Goal: Browse casually: Explore the website without a specific task or goal

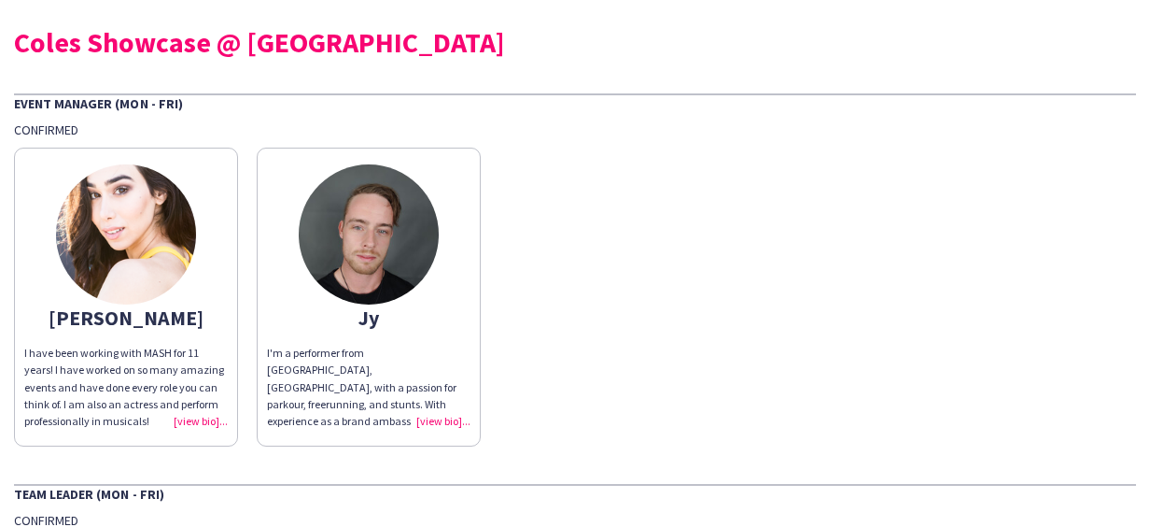
click at [207, 420] on div "I have been working with MASH for 11 years! I have worked on so many amazing ev…" at bounding box center [126, 387] width 204 height 85
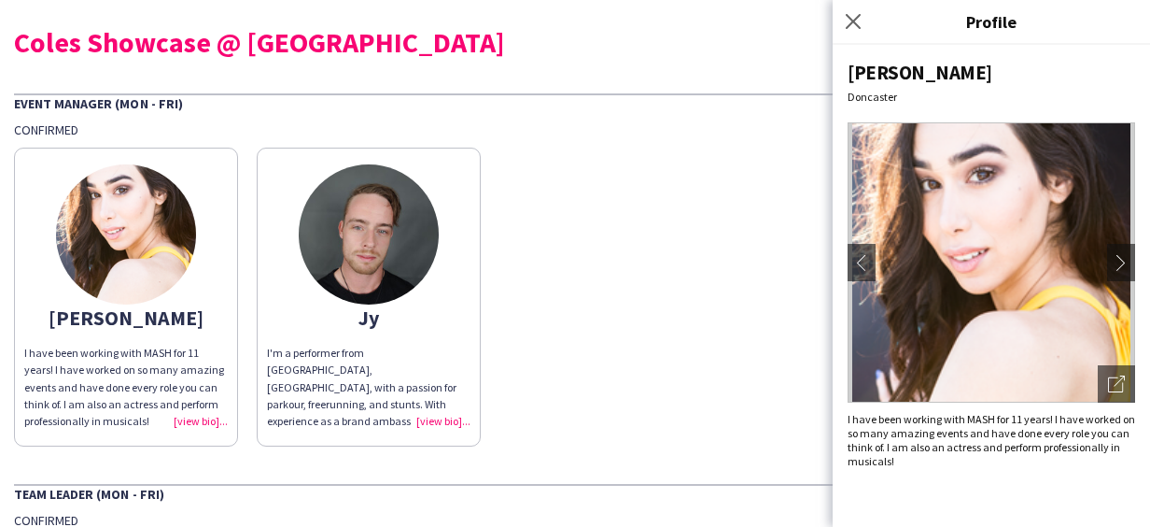
click at [611, 377] on div "[PERSON_NAME] I have been working with MASH for 11 years! I have worked on so m…" at bounding box center [575, 292] width 1122 height 308
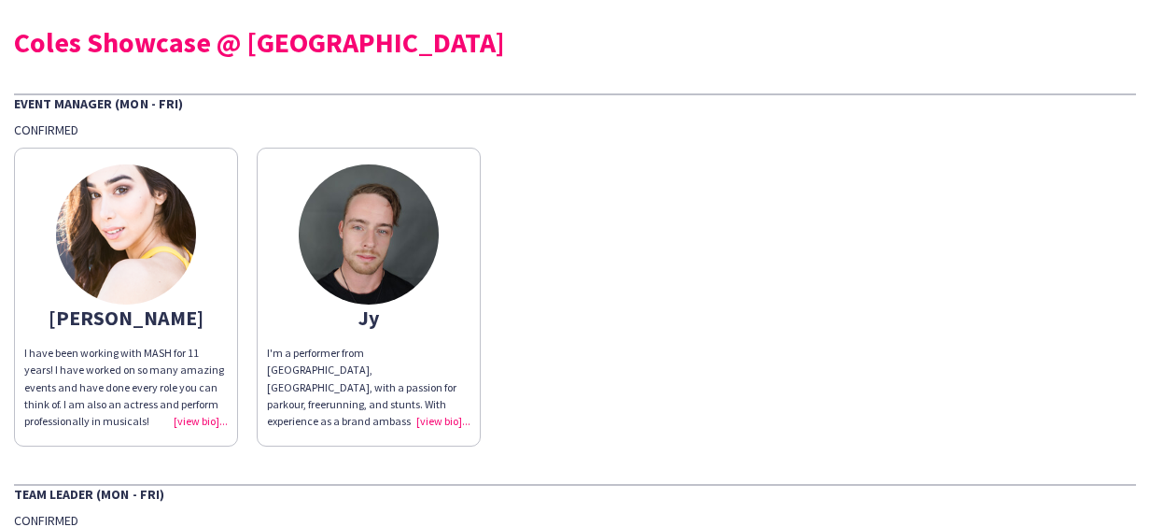
click at [442, 422] on div "I'm a performer from [GEOGRAPHIC_DATA], [GEOGRAPHIC_DATA], with a passion for p…" at bounding box center [369, 387] width 204 height 85
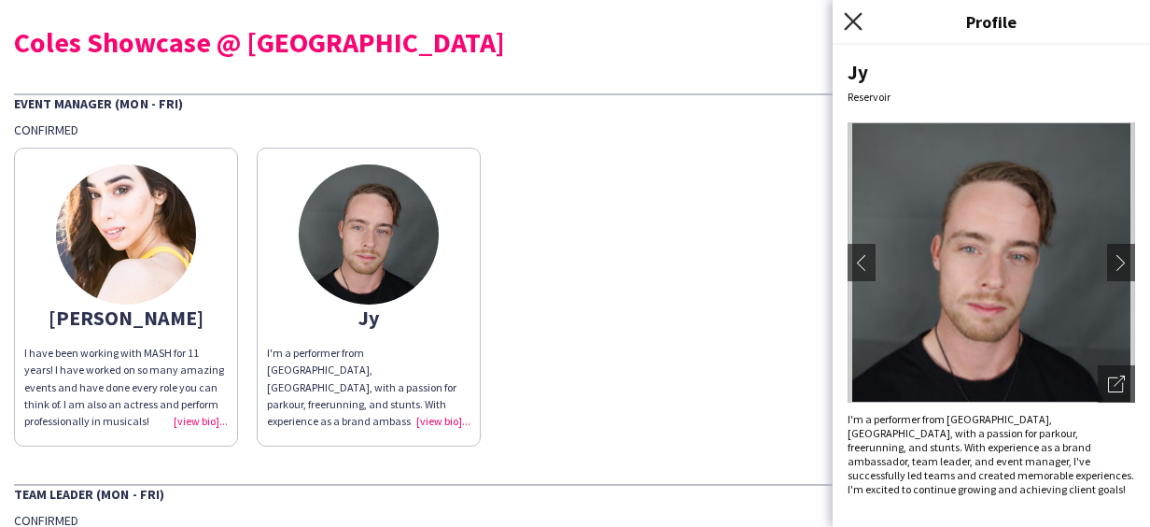
click at [859, 13] on icon "Close pop-in" at bounding box center [853, 21] width 18 height 18
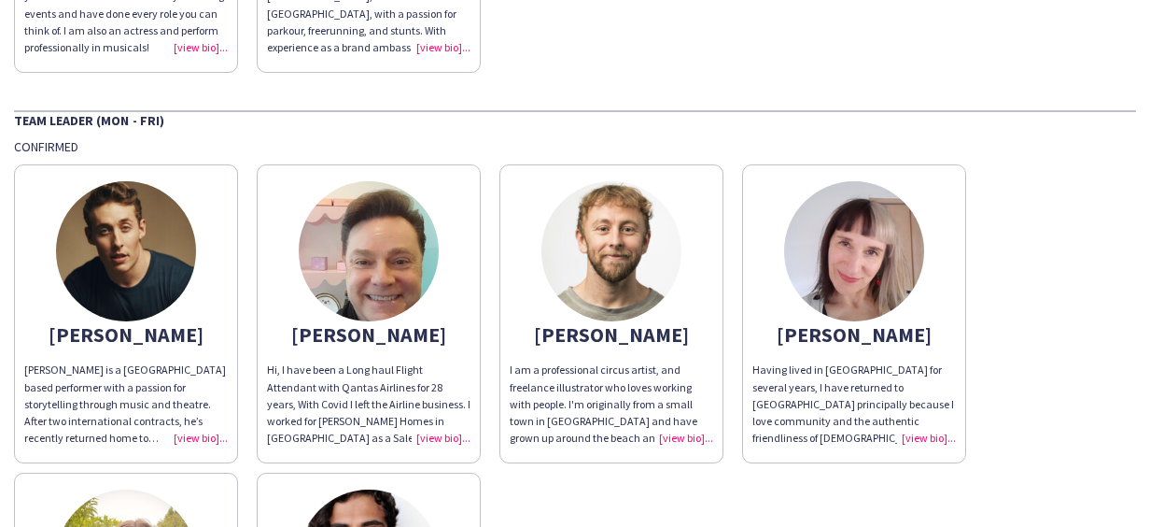
scroll to position [467, 0]
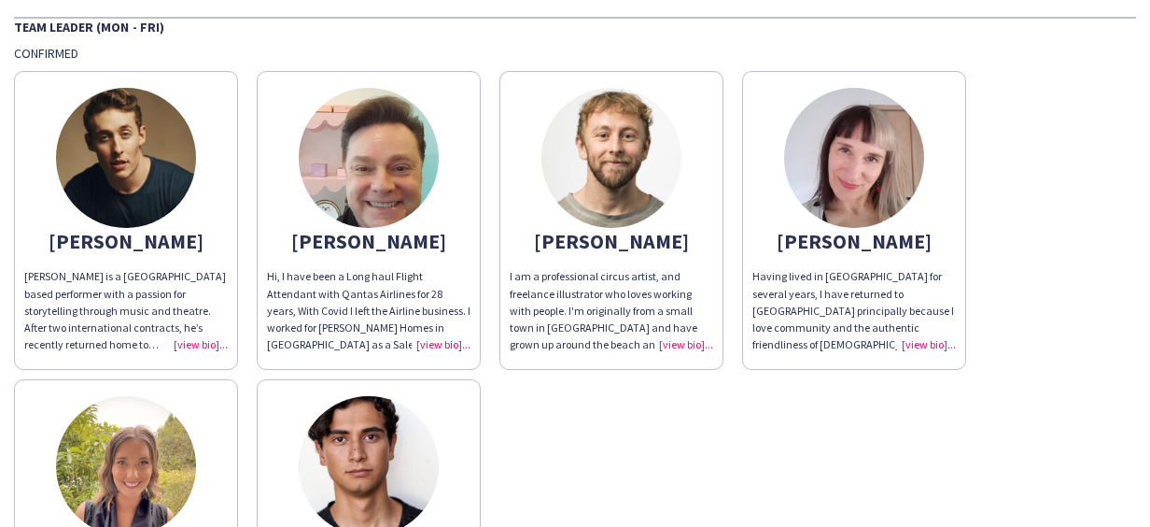
click at [448, 346] on div "Hi, I have been a Long haul Flight Attendant with Qantas Airlines for 28 years,…" at bounding box center [369, 310] width 204 height 85
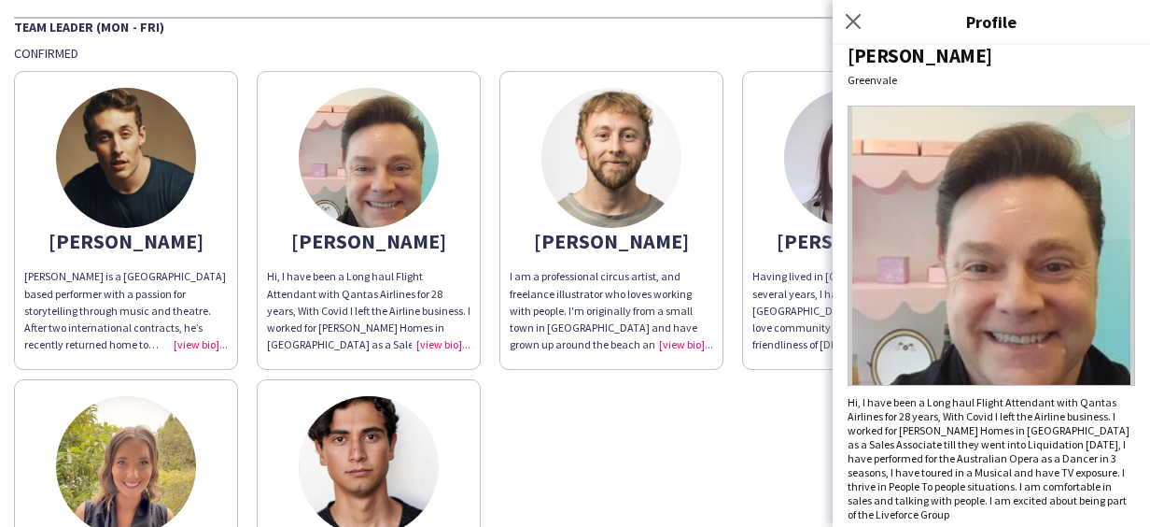
scroll to position [26, 0]
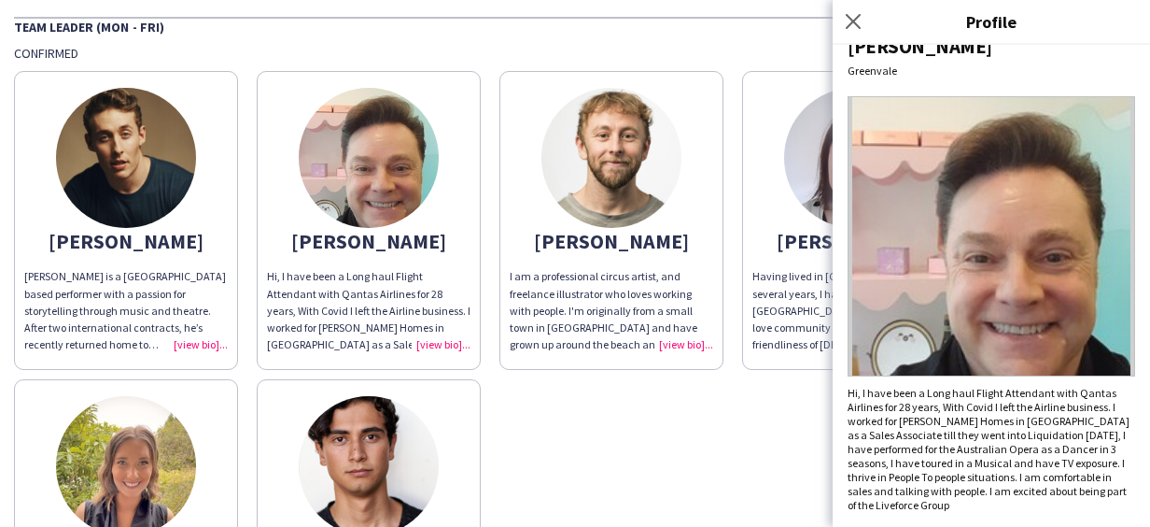
click at [678, 463] on div "[PERSON_NAME] [PERSON_NAME] is a [GEOGRAPHIC_DATA] based performer with a passi…" at bounding box center [575, 370] width 1122 height 616
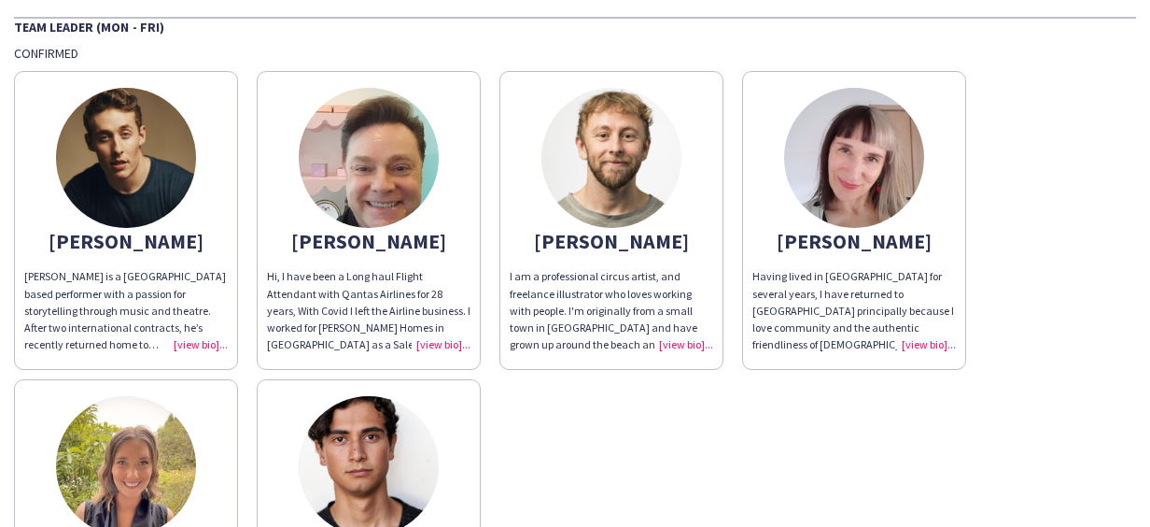
click at [691, 346] on div "I am a professional circus artist, and freelance illustrator who loves working …" at bounding box center [612, 310] width 204 height 85
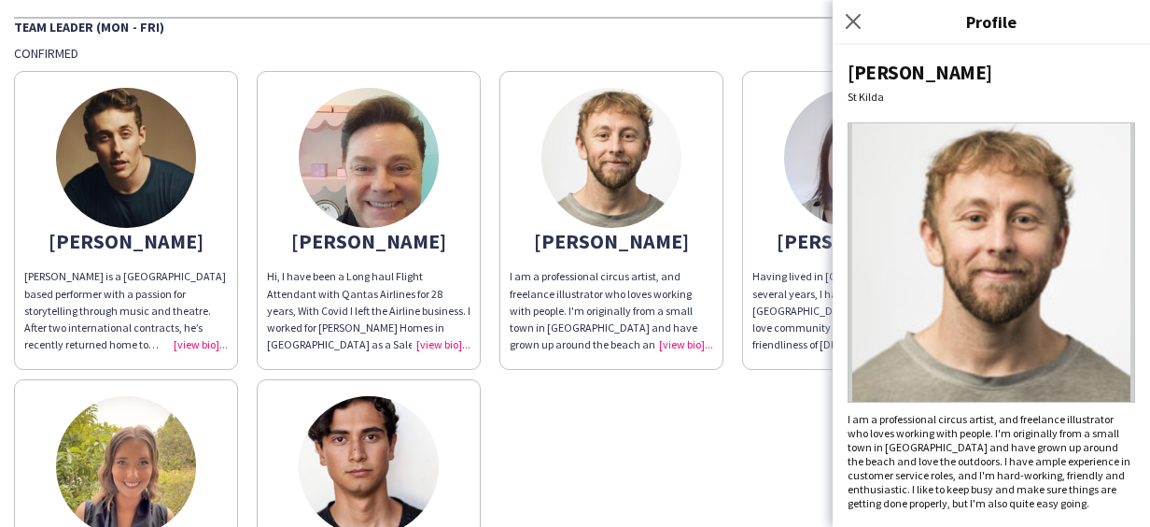
click at [756, 444] on div "[PERSON_NAME] [PERSON_NAME] is a [GEOGRAPHIC_DATA] based performer with a passi…" at bounding box center [575, 370] width 1122 height 616
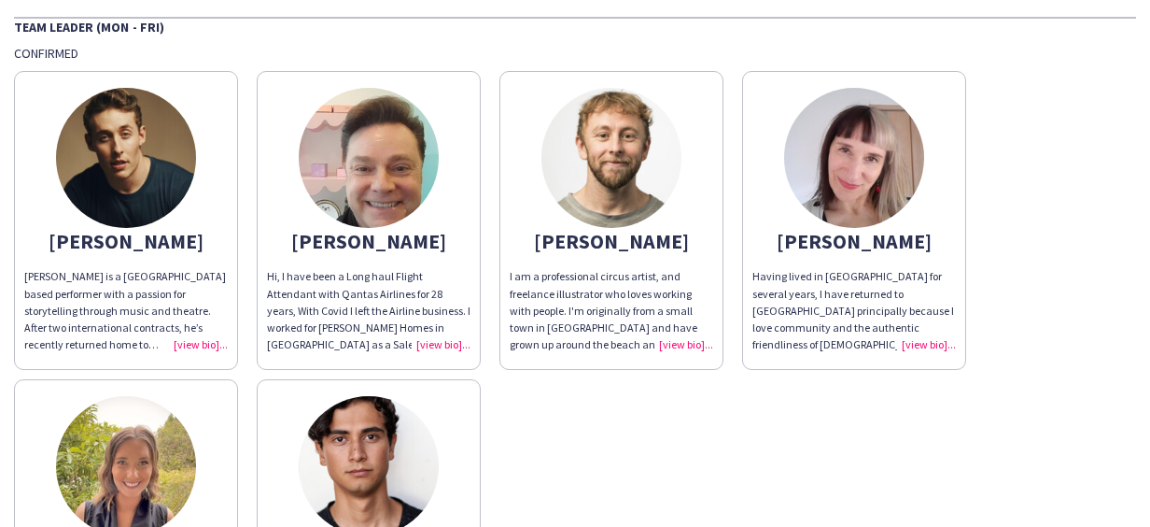
click at [797, 346] on div "Having lived in [GEOGRAPHIC_DATA] for several years, I have returned to [GEOGRA…" at bounding box center [855, 310] width 204 height 85
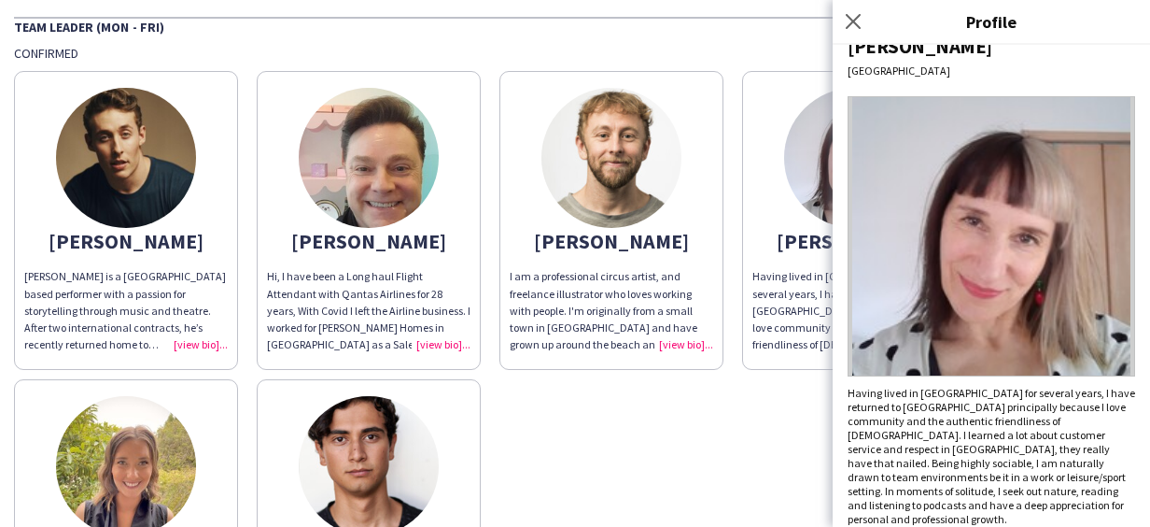
click at [706, 436] on div "[PERSON_NAME] [PERSON_NAME] is a [GEOGRAPHIC_DATA] based performer with a passi…" at bounding box center [575, 370] width 1122 height 616
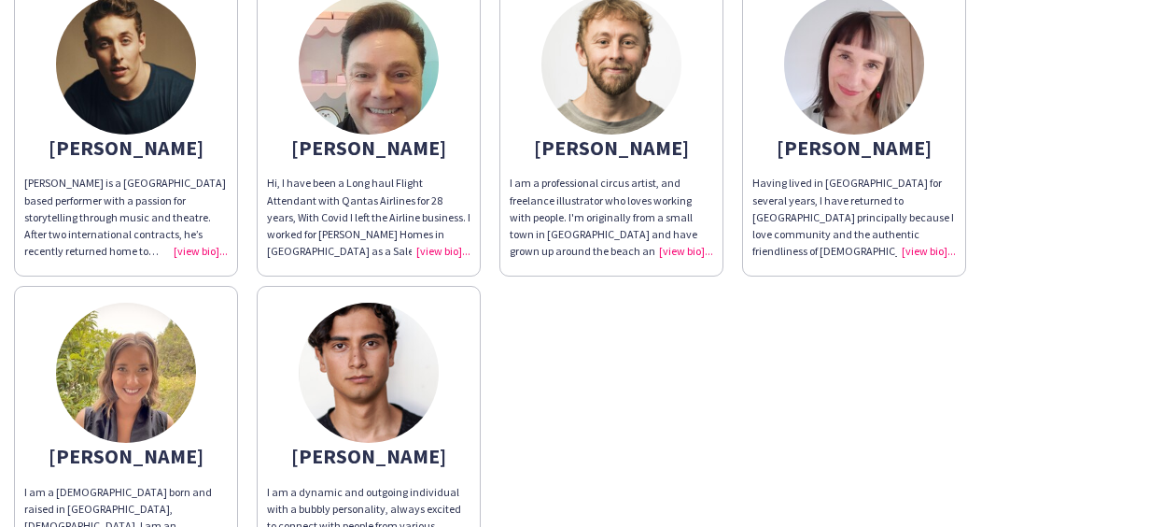
scroll to position [654, 0]
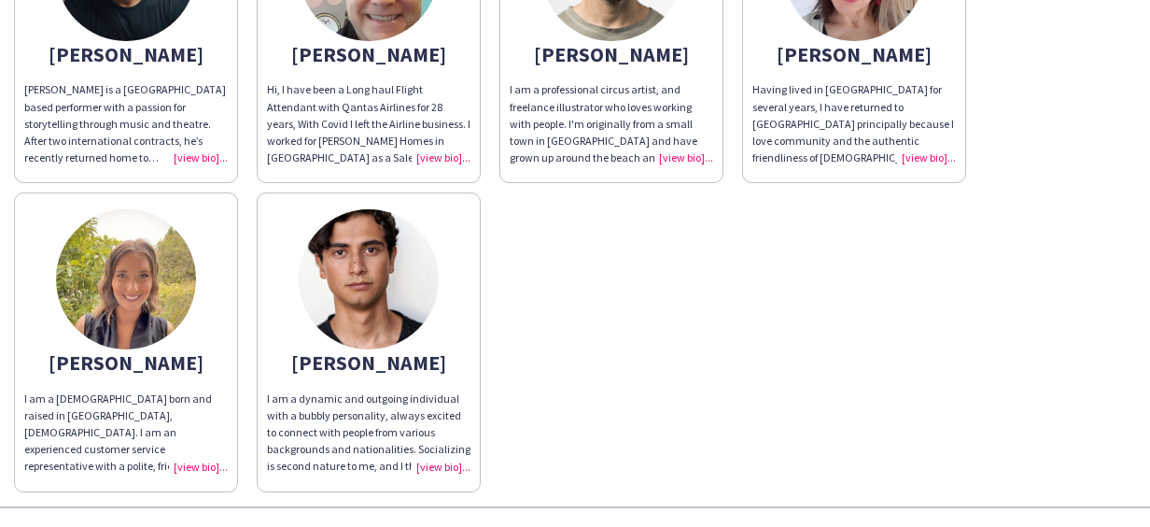
click at [213, 459] on div "I am a [DEMOGRAPHIC_DATA] born and raised in [GEOGRAPHIC_DATA], [DEMOGRAPHIC_DA…" at bounding box center [126, 432] width 204 height 85
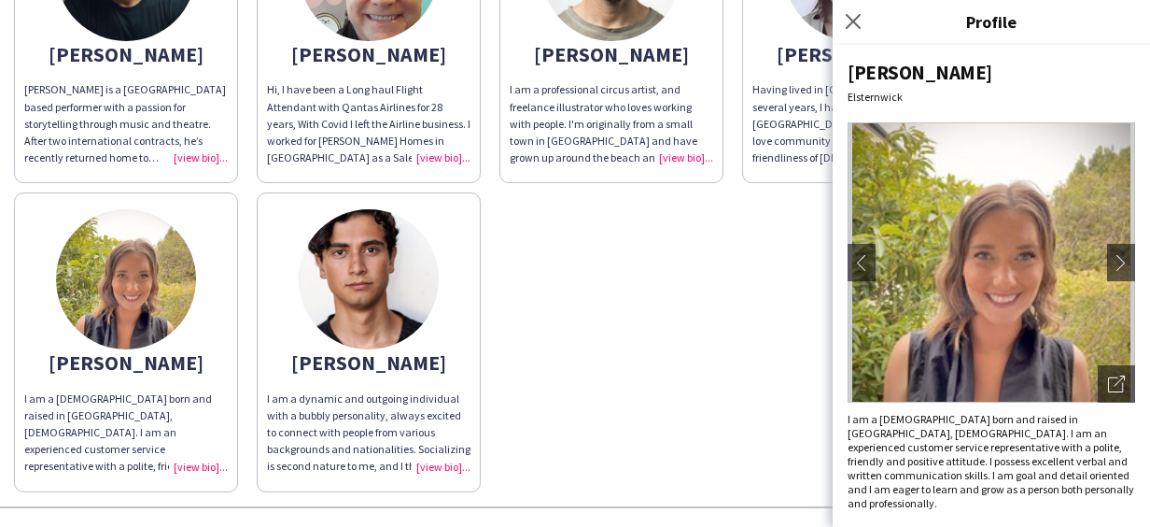
click at [436, 321] on app-share-pages-crew-card "[PERSON_NAME] I am a dynamic and outgoing individual with a bubbly personality,…" at bounding box center [369, 341] width 224 height 299
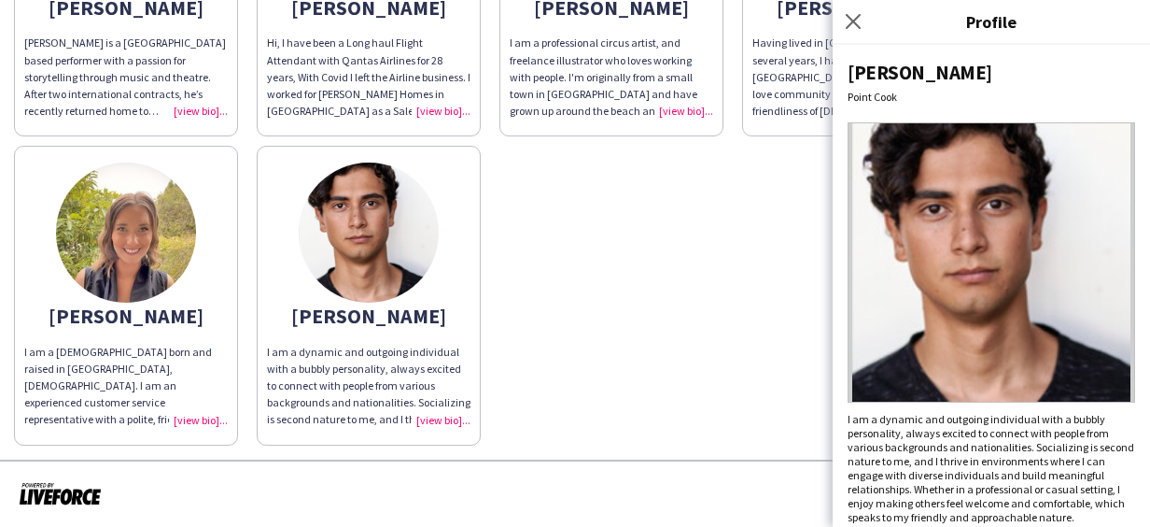
scroll to position [12, 0]
